Goal: Task Accomplishment & Management: Complete application form

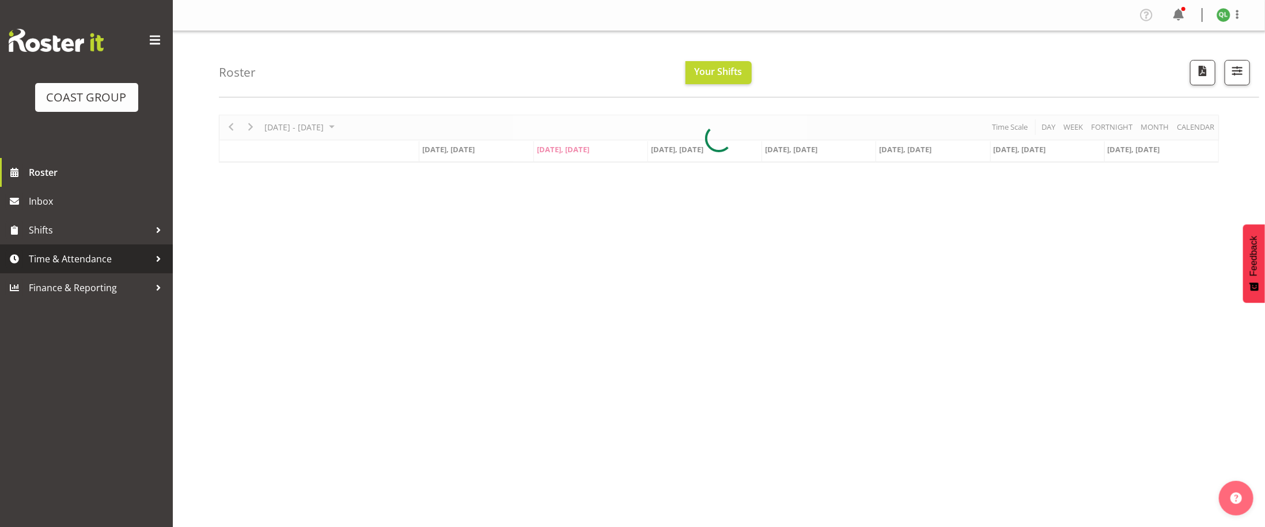
click at [96, 259] on span "Time & Attendance" at bounding box center [89, 258] width 121 height 17
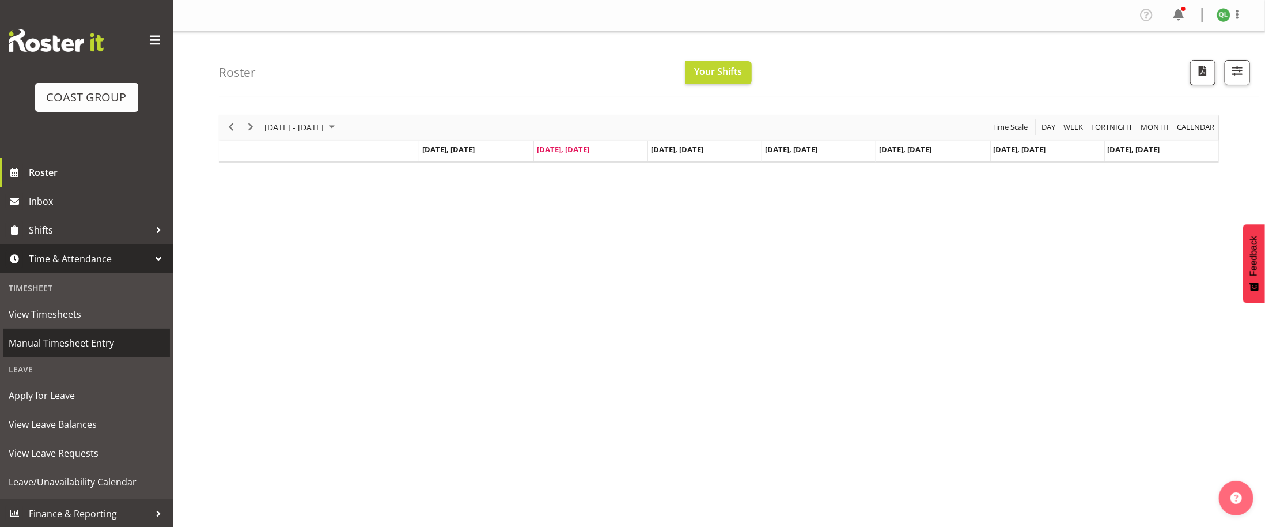
click at [104, 347] on span "Manual Timesheet Entry" at bounding box center [87, 342] width 156 height 17
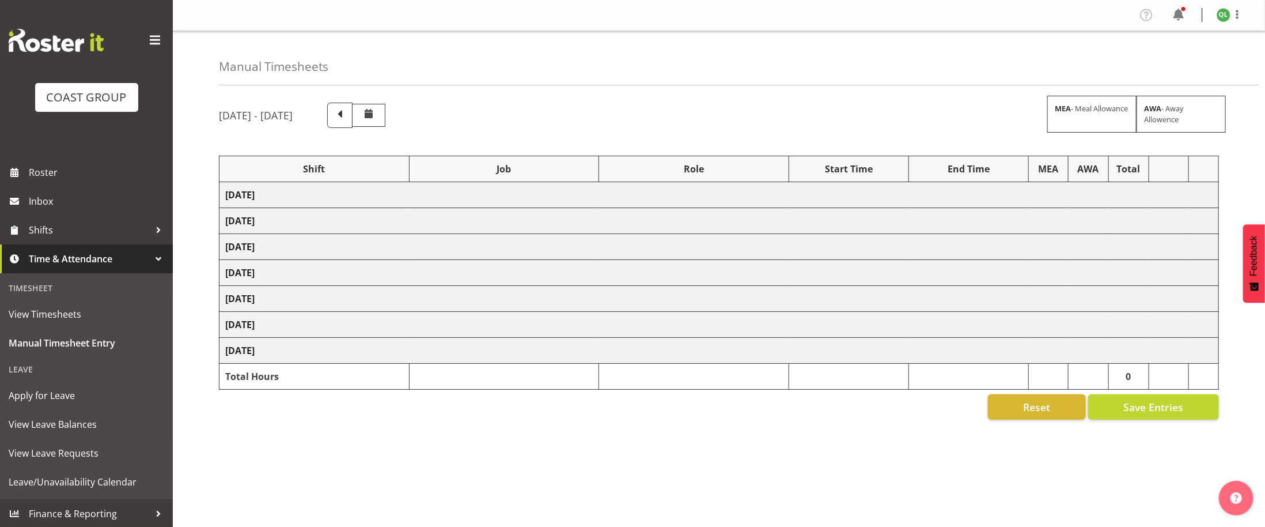
select select
select select "8627"
select select
select select "8627"
select select
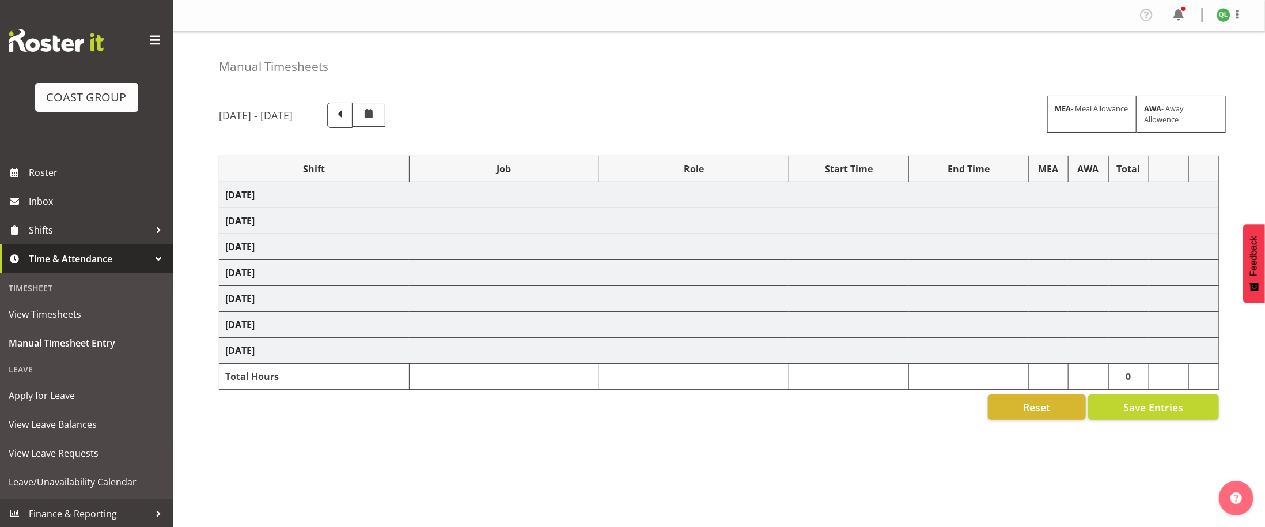
select select "69"
select select
select select "8627"
select select
select select "9443"
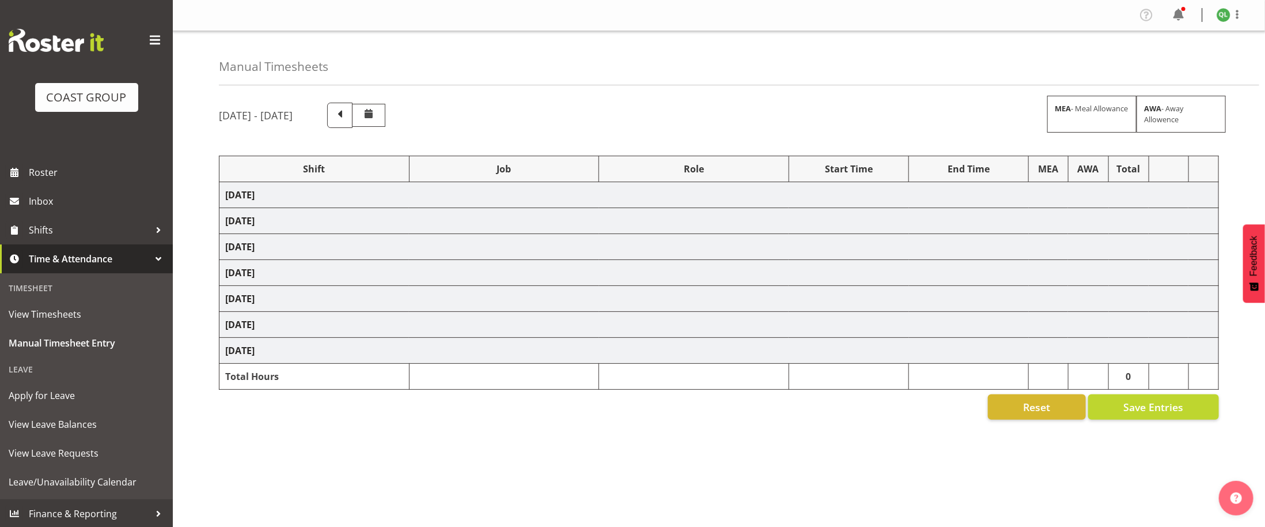
select select
select select "9196"
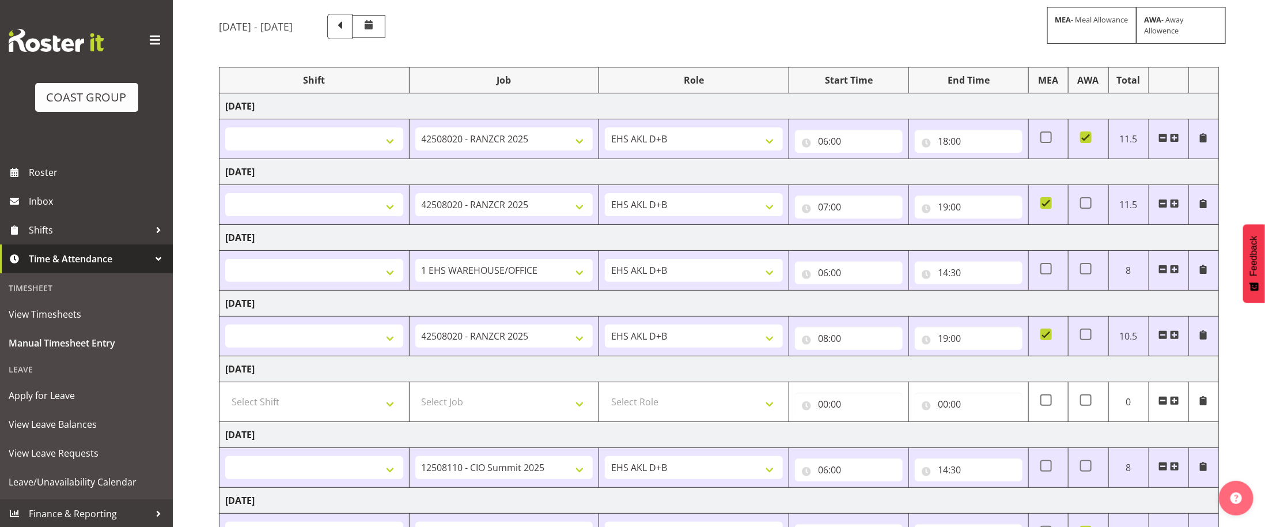
scroll to position [187, 0]
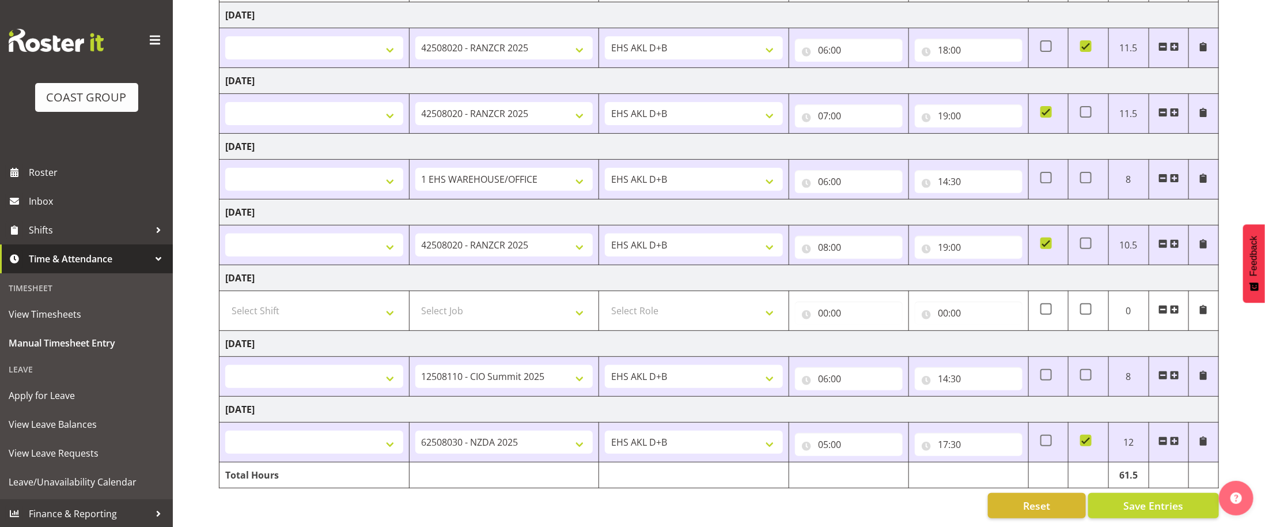
click at [1165, 440] on span at bounding box center [1163, 440] width 9 height 9
select select
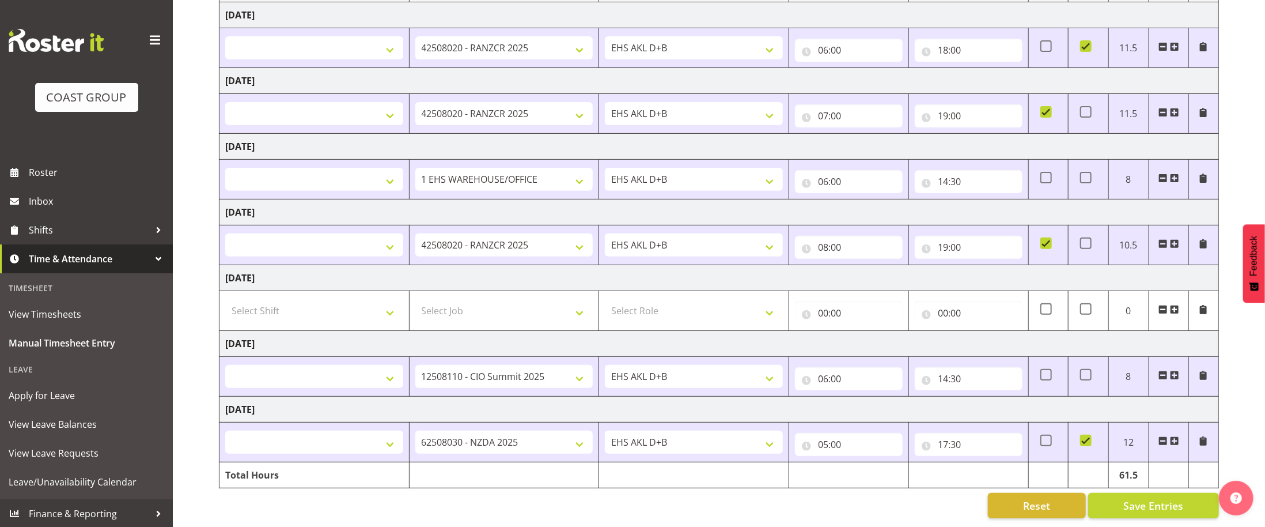
select select
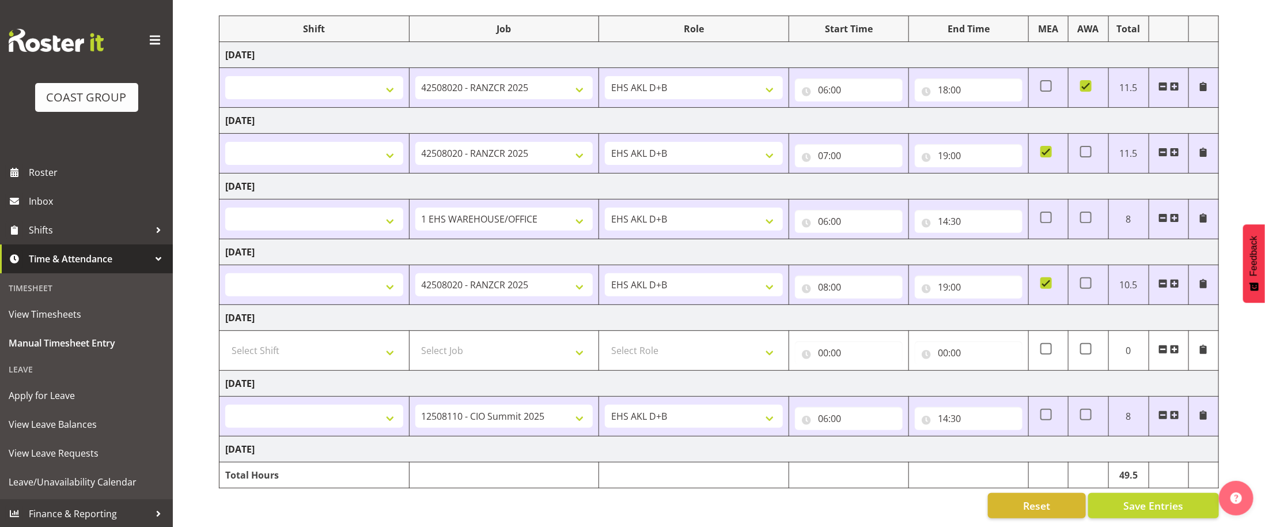
scroll to position [147, 0]
click at [1163, 414] on span at bounding box center [1163, 414] width 9 height 9
select select
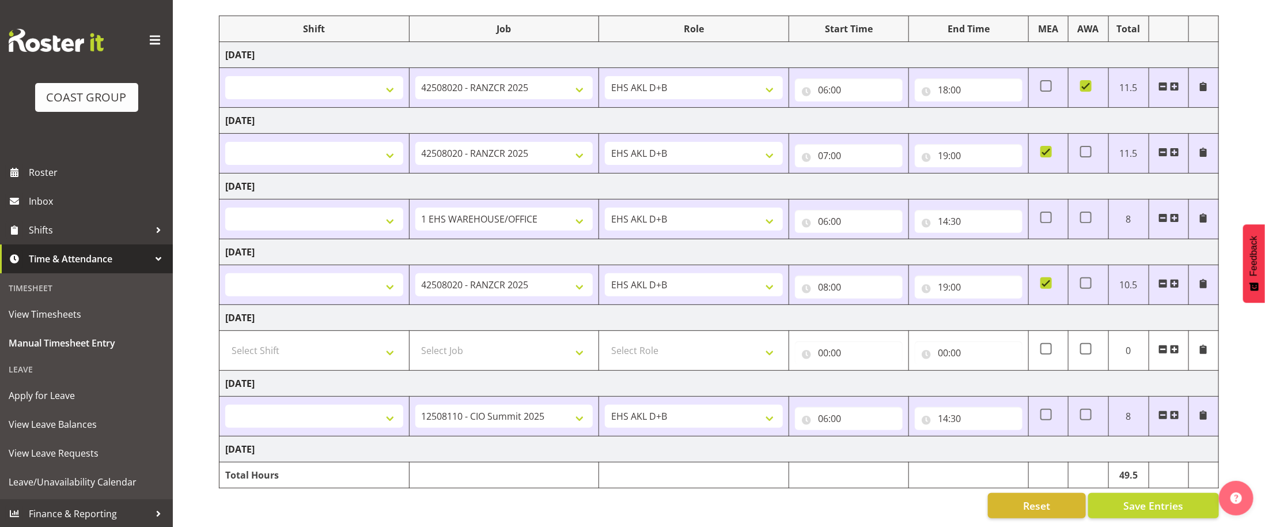
select select
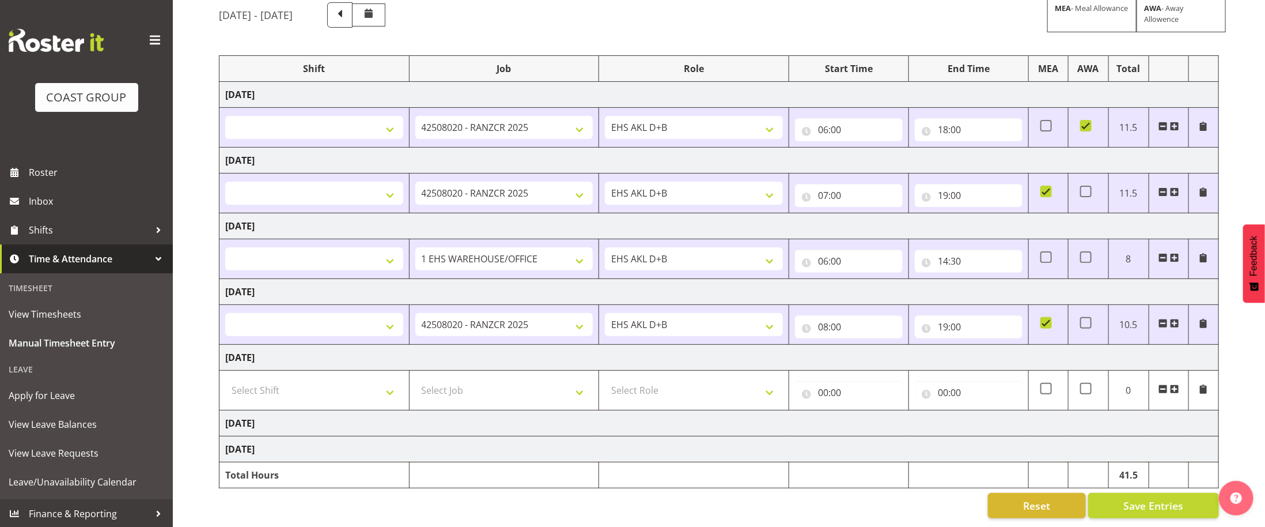
scroll to position [107, 0]
click at [1159, 391] on span at bounding box center [1163, 388] width 9 height 9
select select
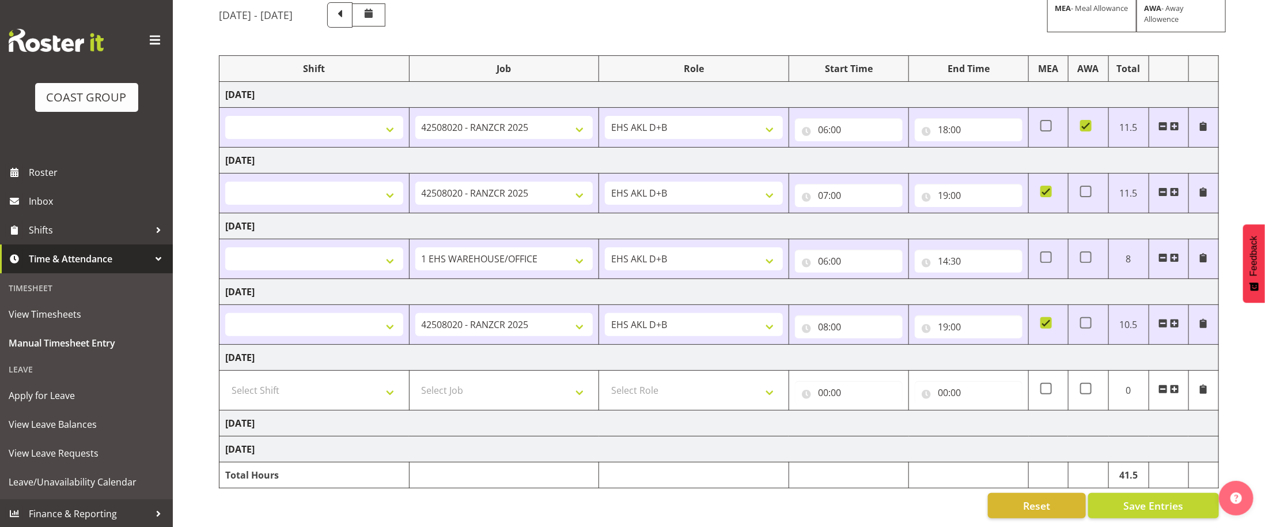
select select
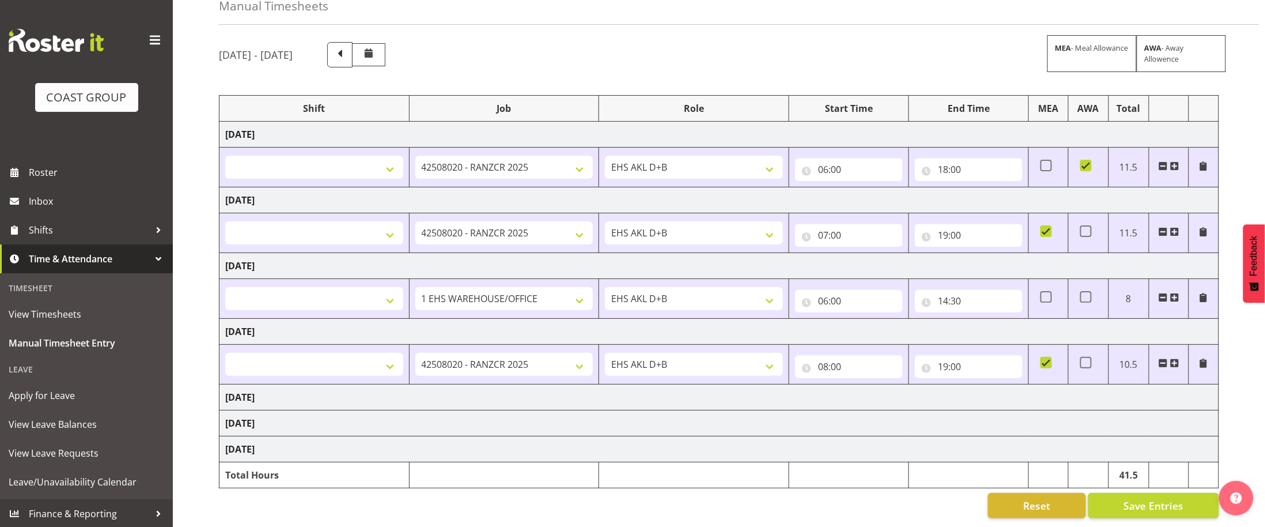
scroll to position [67, 0]
click at [1164, 364] on span at bounding box center [1163, 362] width 9 height 9
select select
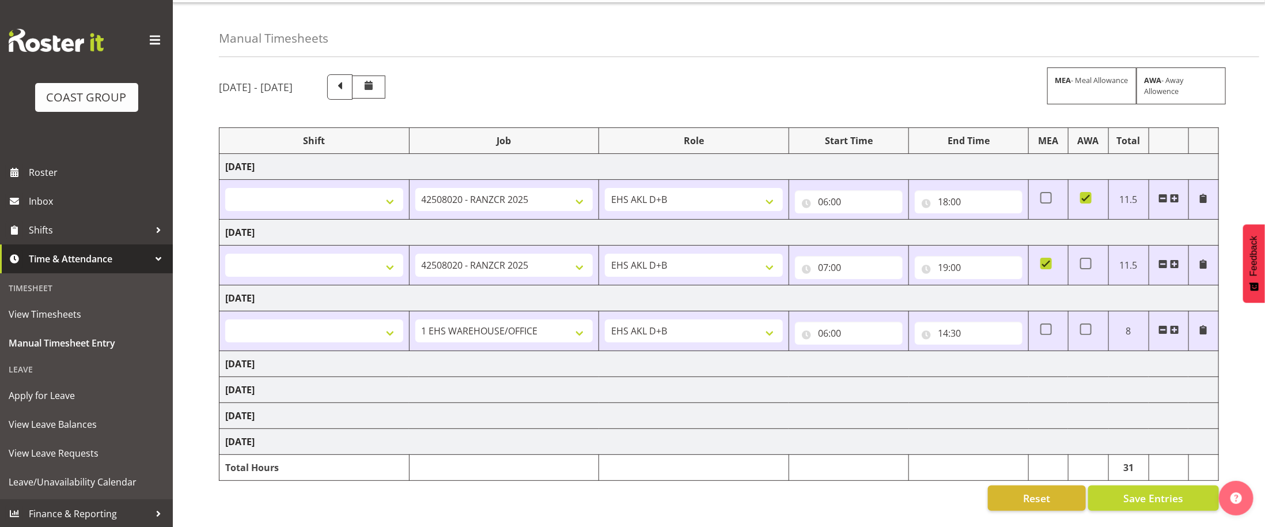
scroll to position [29, 0]
click at [1164, 331] on span at bounding box center [1163, 329] width 9 height 9
select select
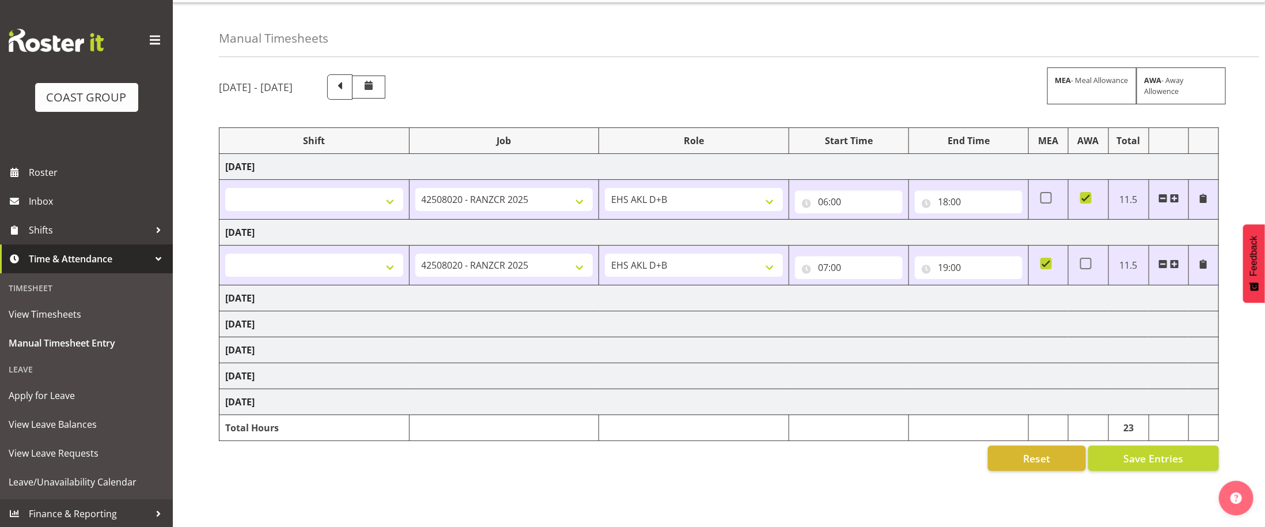
click at [1160, 266] on span at bounding box center [1163, 263] width 9 height 9
select select
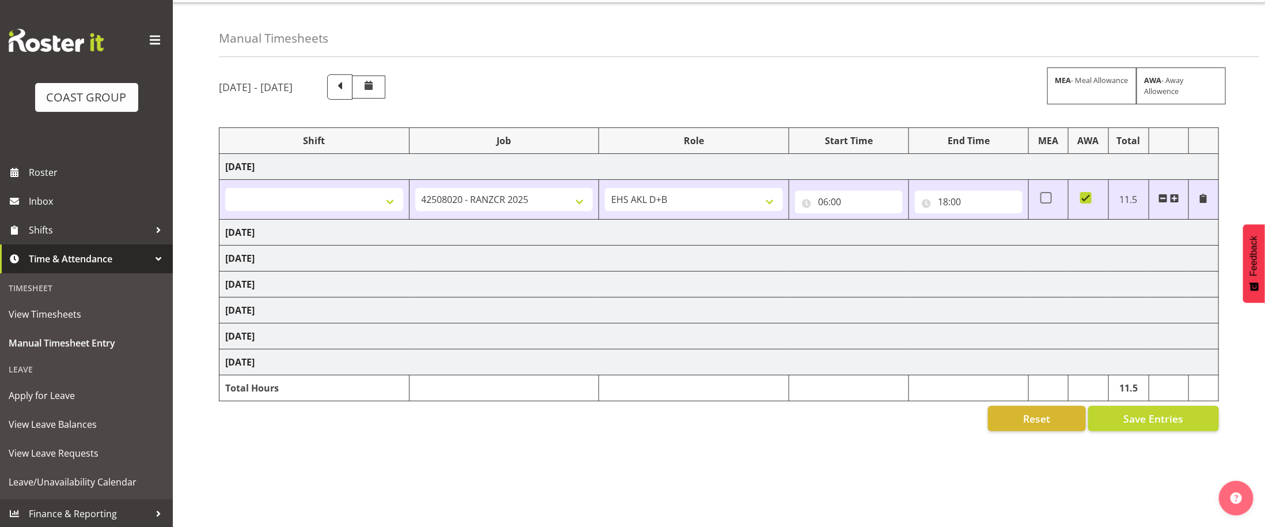
click at [1161, 200] on span at bounding box center [1163, 198] width 9 height 9
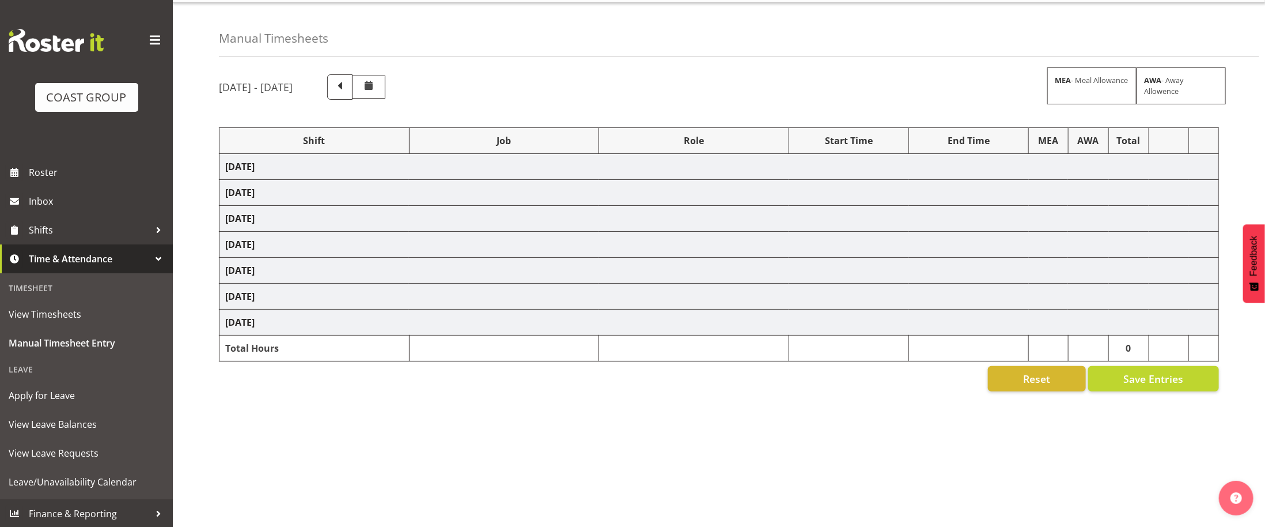
drag, startPoint x: 529, startPoint y: 188, endPoint x: 550, endPoint y: 172, distance: 26.6
click at [534, 183] on td "[DATE]" at bounding box center [719, 193] width 1000 height 26
click at [551, 170] on td "[DATE]" at bounding box center [719, 167] width 1000 height 26
drag, startPoint x: 551, startPoint y: 170, endPoint x: 501, endPoint y: 173, distance: 49.7
click at [548, 170] on td "[DATE]" at bounding box center [719, 167] width 1000 height 26
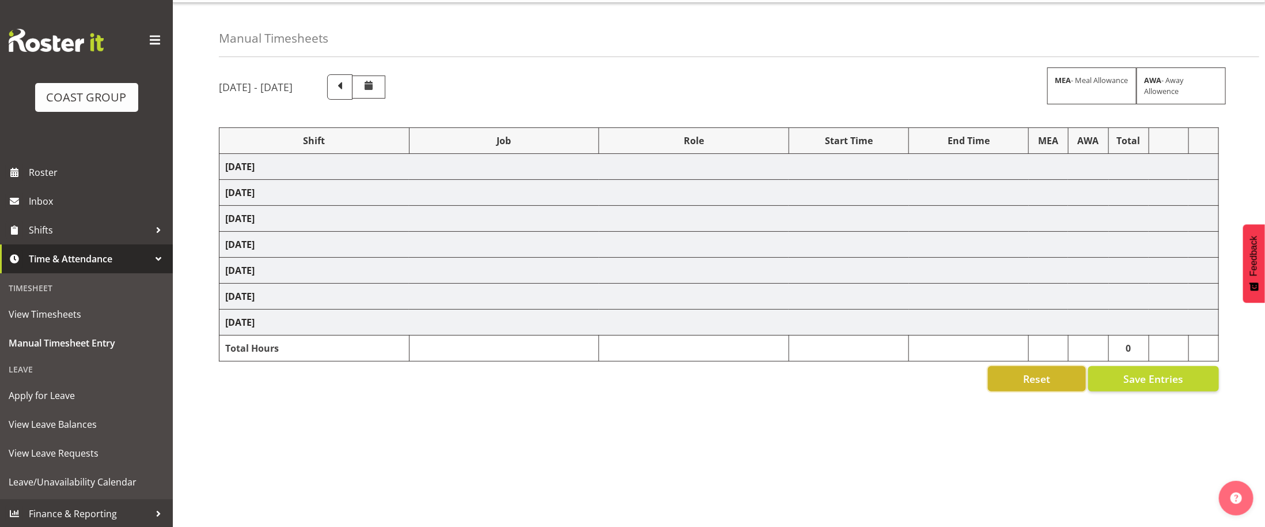
click at [1031, 386] on span "Reset" at bounding box center [1036, 378] width 27 height 15
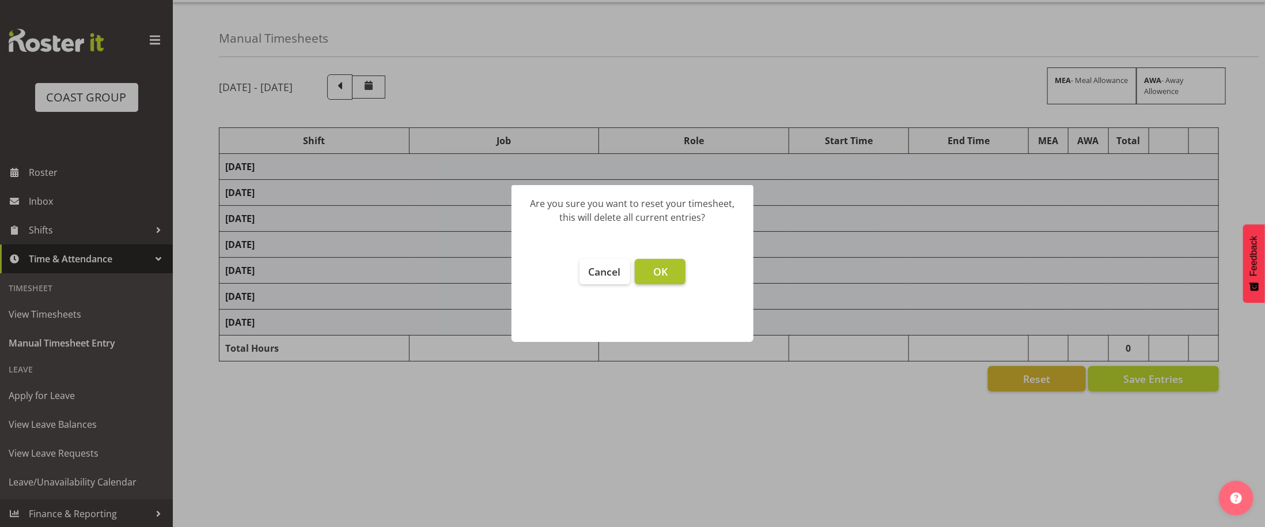
drag, startPoint x: 660, startPoint y: 260, endPoint x: 663, endPoint y: 282, distance: 22.1
click at [663, 282] on footer "Cancel OK" at bounding box center [633, 294] width 242 height 94
click at [663, 282] on button "OK" at bounding box center [660, 271] width 51 height 25
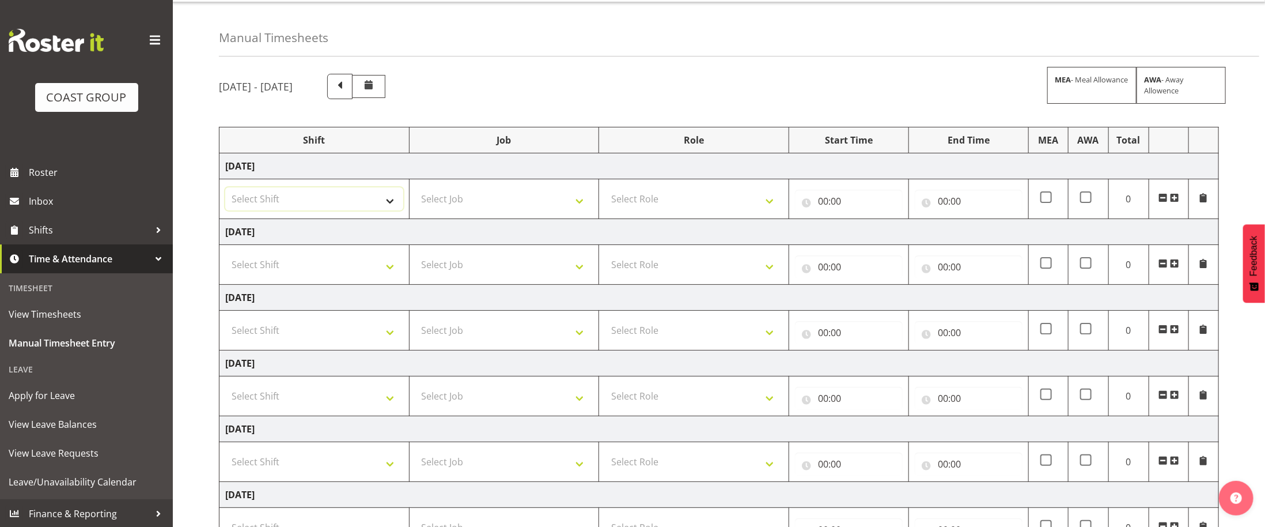
click at [376, 196] on select "Select Shift D+B @ [PERSON_NAME] D+B Build D+B Build NZACA D+B Build Tech Day […" at bounding box center [314, 198] width 178 height 23
select select "1352"
click at [225, 189] on select "Select Shift D+B @ [PERSON_NAME] D+B Build D+B Build NZACA D+B Build Tech Day […" at bounding box center [314, 198] width 178 height 23
click at [560, 202] on select "Select Job 1 Carlton Events 1 [PERSON_NAME][GEOGRAPHIC_DATA] 1 [PERSON_NAME][GE…" at bounding box center [504, 198] width 178 height 23
click at [580, 200] on select "Select Job 1 Carlton Events 1 [PERSON_NAME][GEOGRAPHIC_DATA] 1 [PERSON_NAME][GE…" at bounding box center [504, 198] width 178 height 23
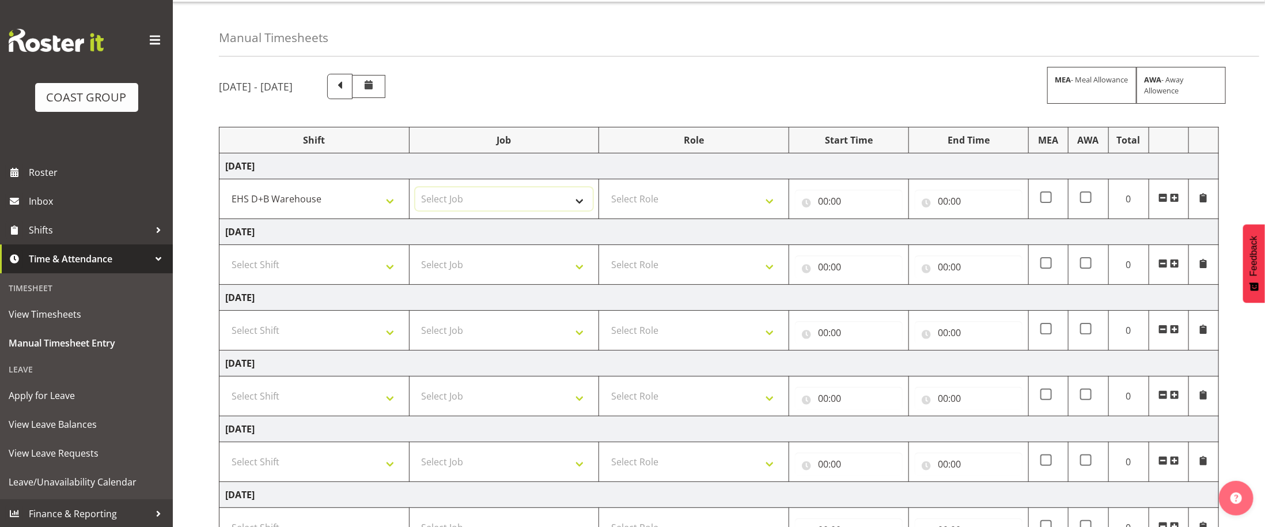
click at [576, 194] on select "Select Job 1 Carlton Events 1 [PERSON_NAME][GEOGRAPHIC_DATA] 1 [PERSON_NAME][GE…" at bounding box center [504, 198] width 178 height 23
